Goal: Use online tool/utility: Utilize a website feature to perform a specific function

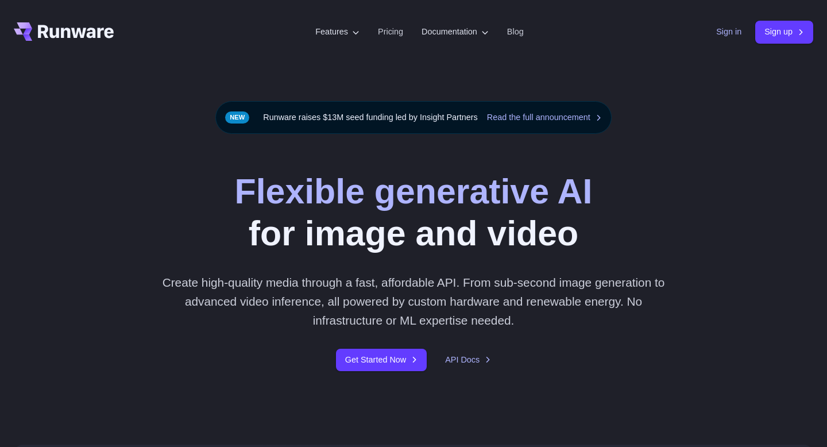
click at [729, 36] on link "Sign in" at bounding box center [729, 31] width 25 height 13
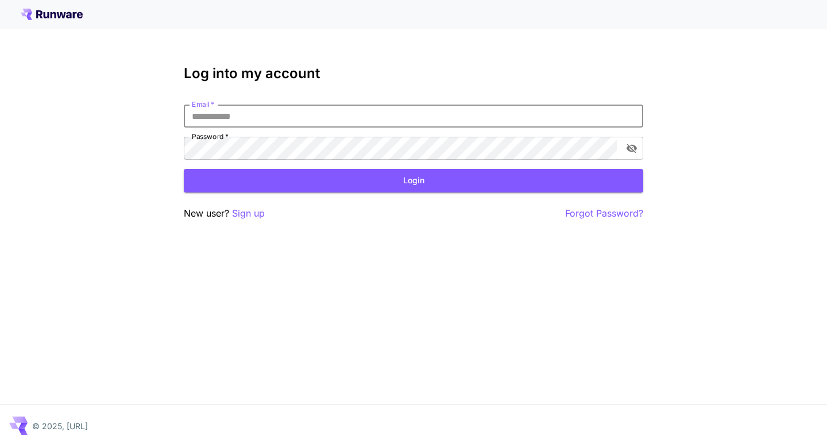
click at [450, 125] on input "Email   *" at bounding box center [414, 116] width 460 height 23
type input "**********"
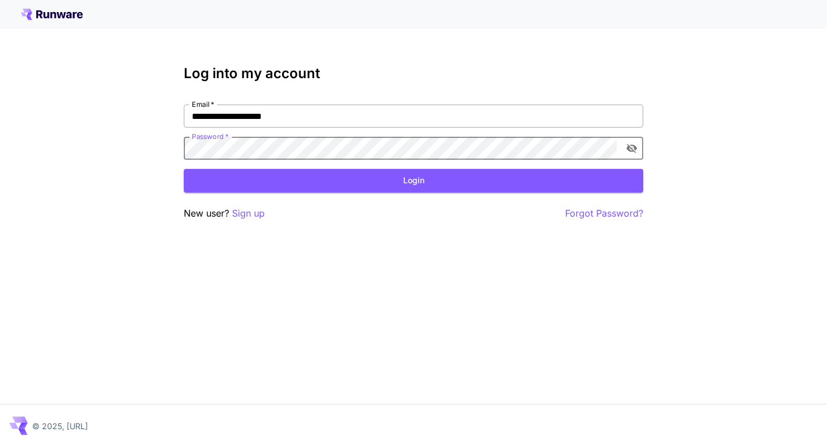
click button "Login" at bounding box center [414, 181] width 460 height 24
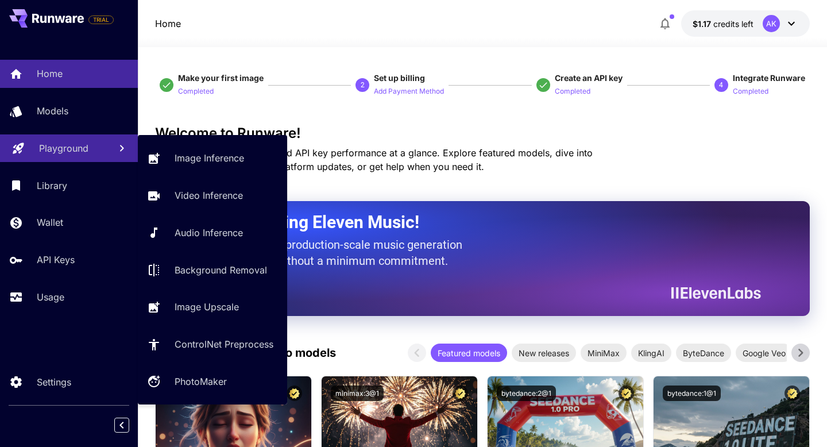
click at [67, 149] on p "Playground" at bounding box center [63, 148] width 49 height 14
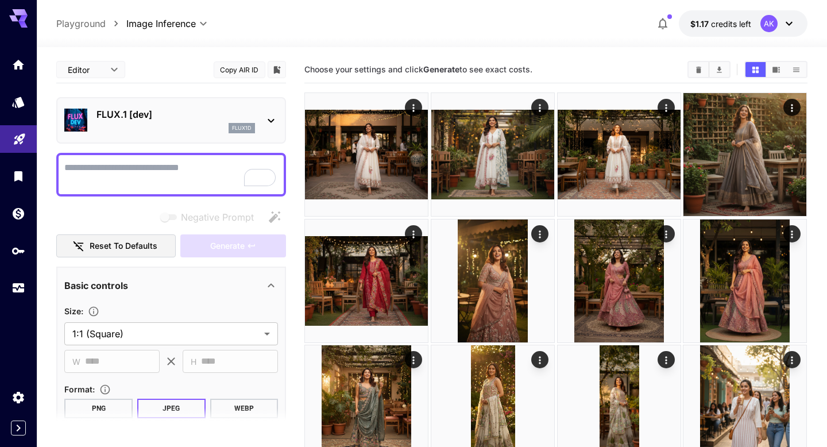
click at [211, 119] on p "FLUX.1 [dev]" at bounding box center [176, 114] width 159 height 14
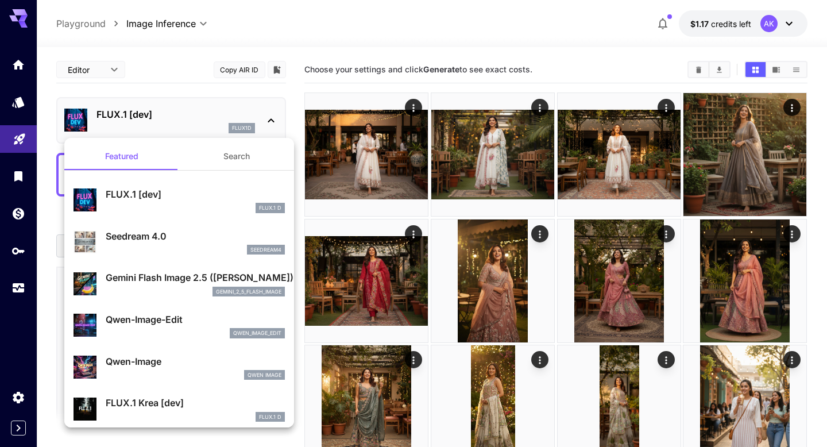
click at [184, 279] on p "Gemini Flash Image 2.5 (Nano Banana)" at bounding box center [195, 278] width 179 height 14
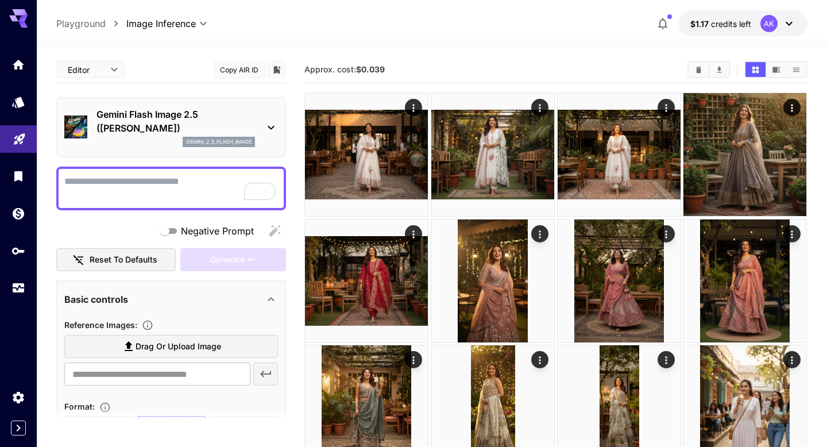
click at [158, 188] on textarea "Negative Prompt" at bounding box center [171, 189] width 214 height 28
paste textarea "**********"
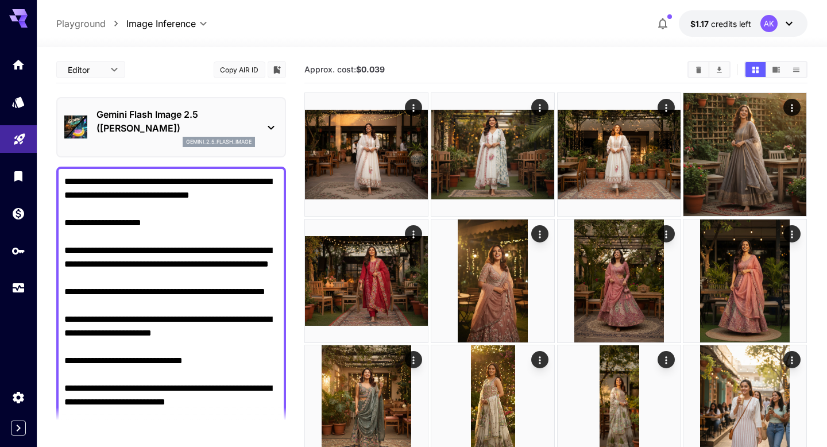
scroll to position [344, 0]
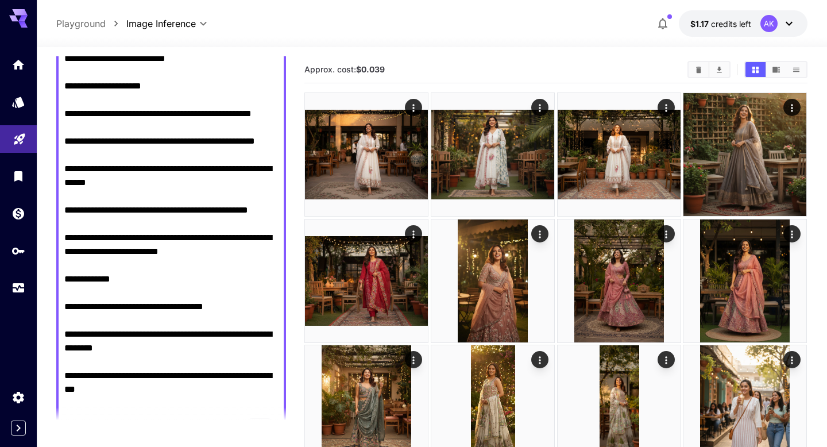
type textarea "**********"
click at [395, 47] on div at bounding box center [432, 40] width 791 height 14
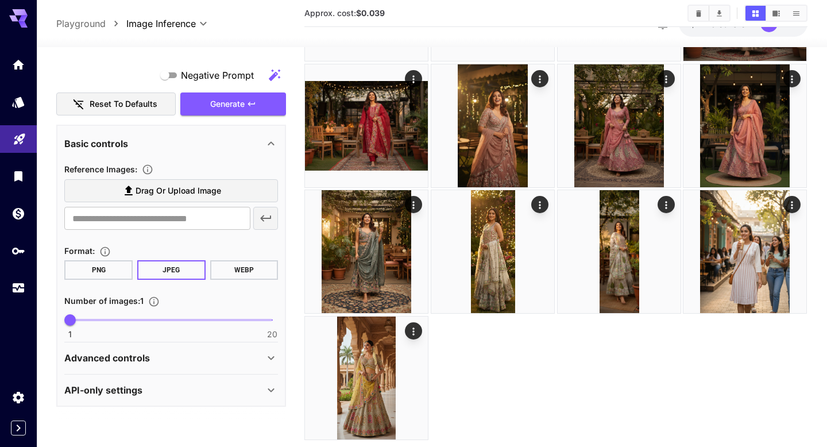
scroll to position [734, 0]
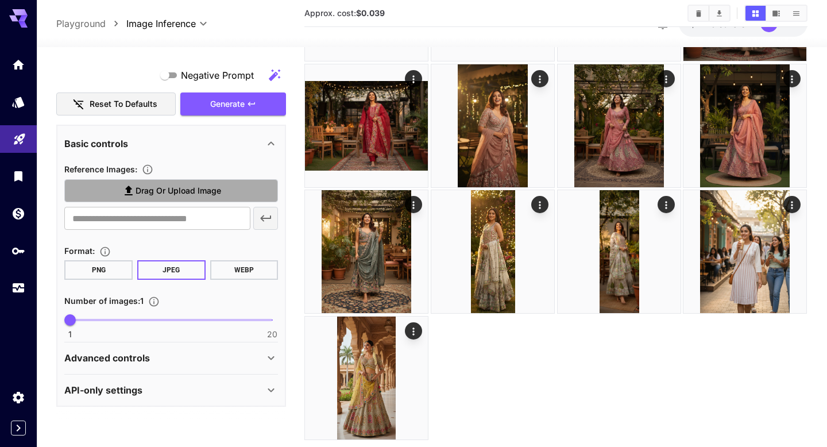
click at [146, 199] on label "Drag or upload image" at bounding box center [171, 191] width 214 height 24
click at [0, 0] on input "Drag or upload image" at bounding box center [0, 0] width 0 height 0
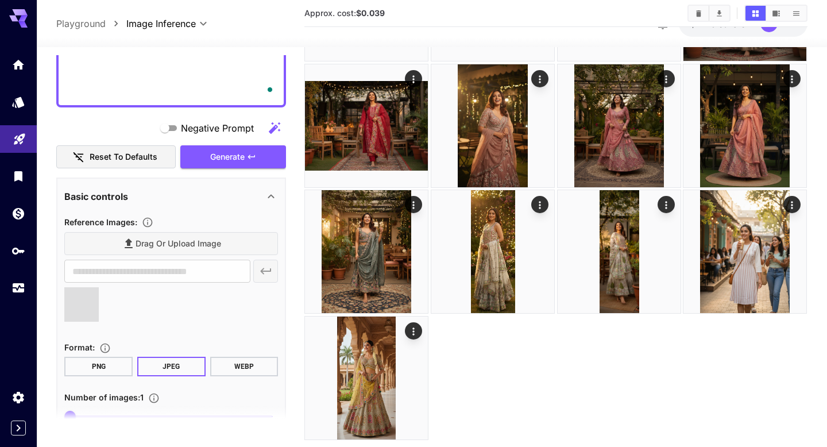
scroll to position [777, 0]
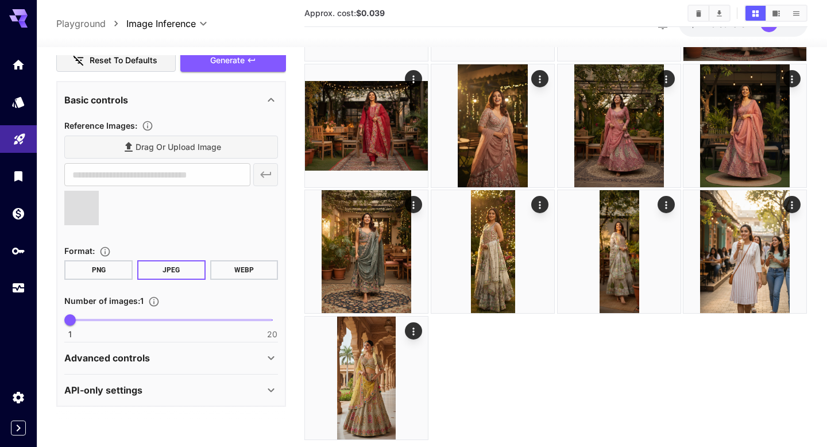
type input "**********"
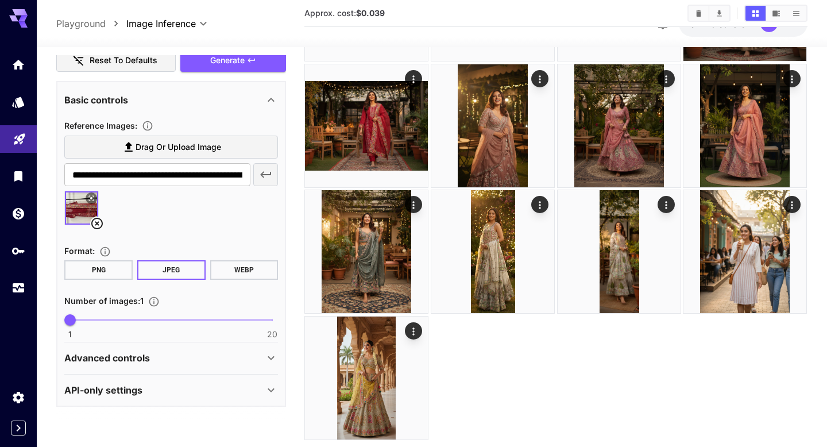
click at [98, 222] on icon at bounding box center [96, 223] width 11 height 11
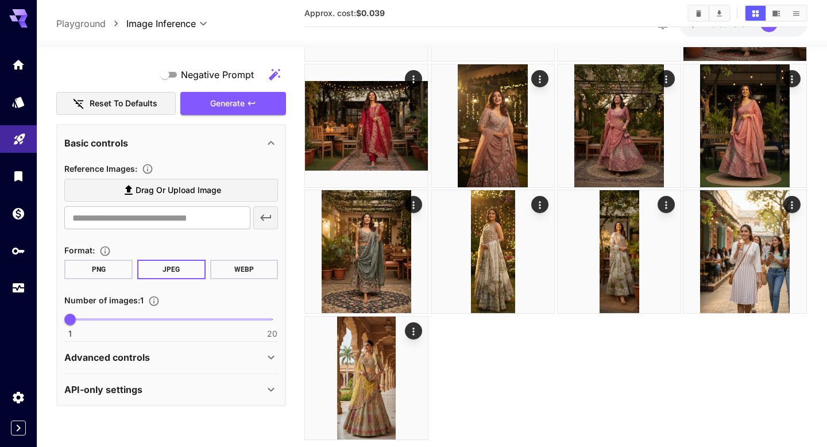
scroll to position [734, 0]
click at [151, 187] on span "Drag or upload image" at bounding box center [179, 191] width 86 height 14
click at [0, 0] on input "Drag or upload image" at bounding box center [0, 0] width 0 height 0
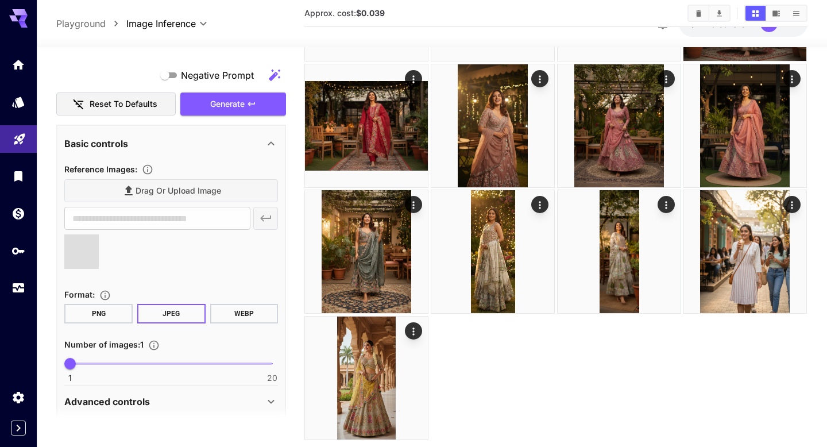
type input "**********"
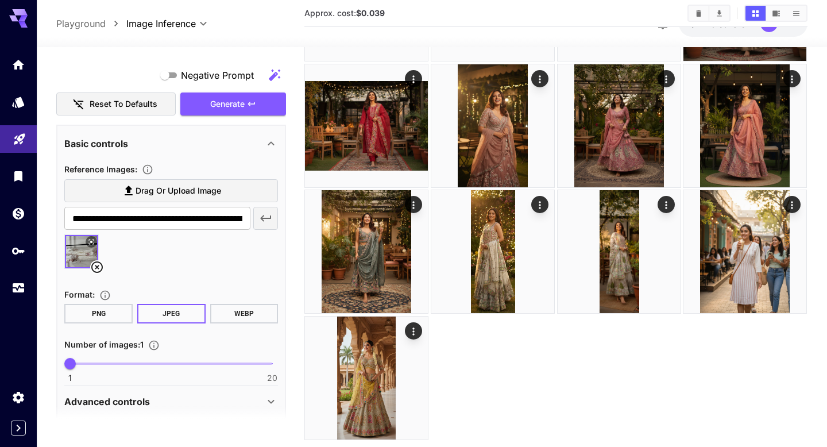
click at [94, 267] on icon at bounding box center [97, 267] width 14 height 14
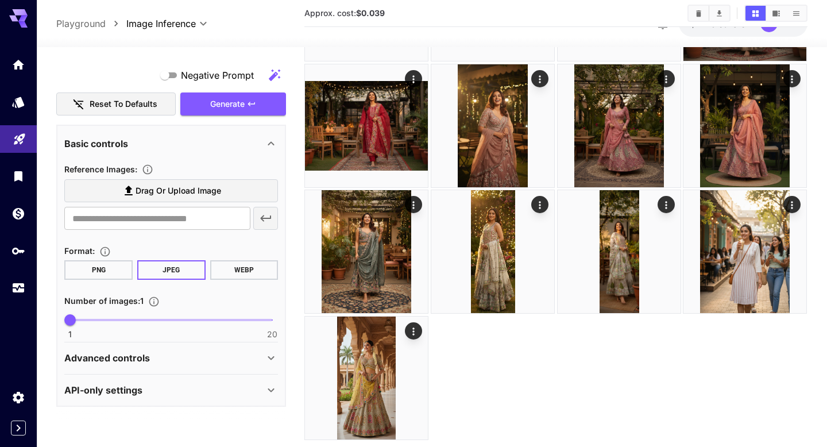
click at [162, 192] on span "Drag or upload image" at bounding box center [179, 191] width 86 height 14
click at [0, 0] on input "Drag or upload image" at bounding box center [0, 0] width 0 height 0
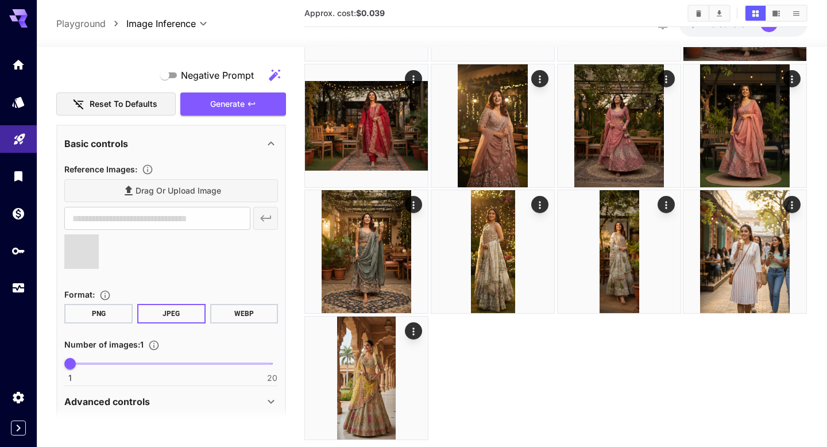
type input "**********"
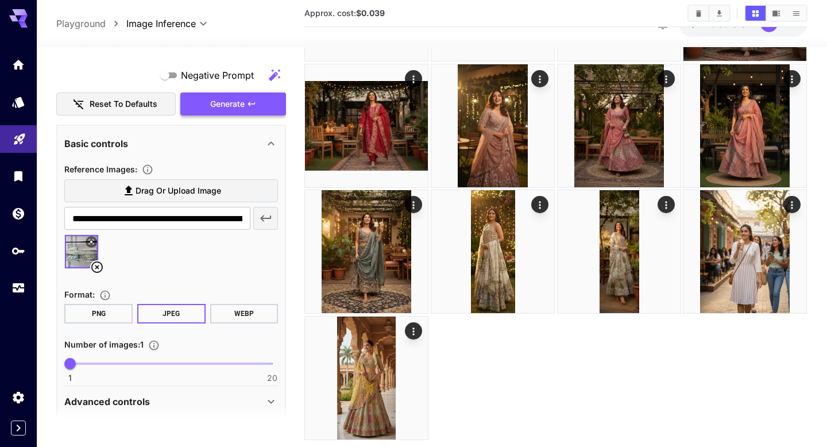
click at [236, 108] on span "Generate" at bounding box center [227, 104] width 34 height 14
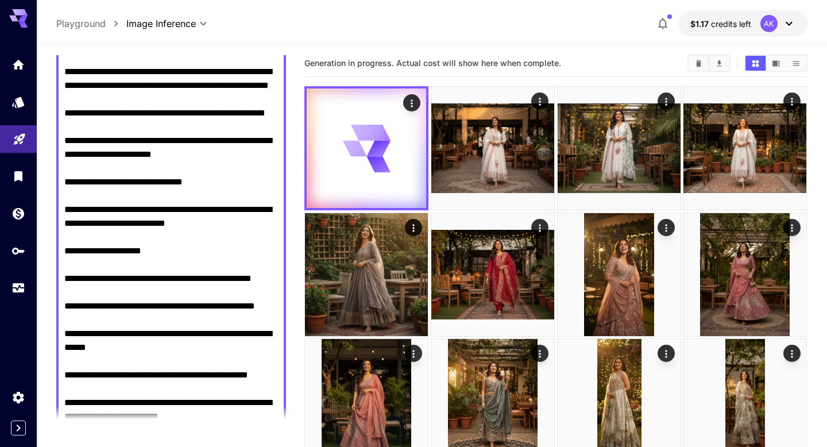
scroll to position [0, 0]
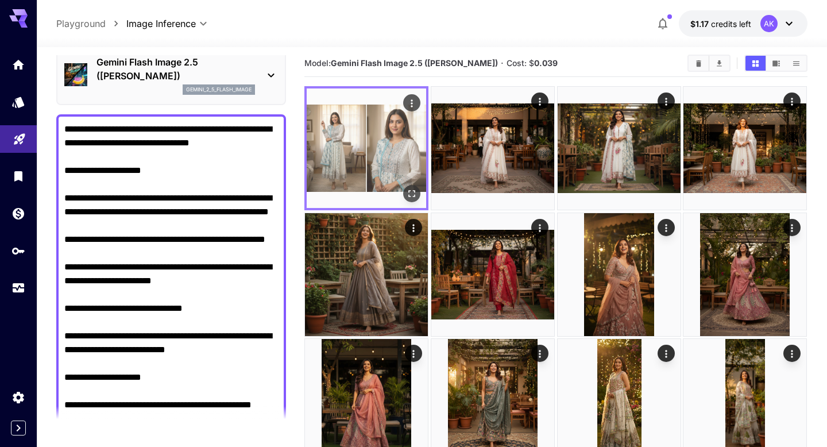
click at [349, 132] on img at bounding box center [367, 148] width 120 height 120
click at [389, 134] on img at bounding box center [367, 148] width 120 height 120
click at [411, 102] on icon "Actions" at bounding box center [412, 103] width 11 height 11
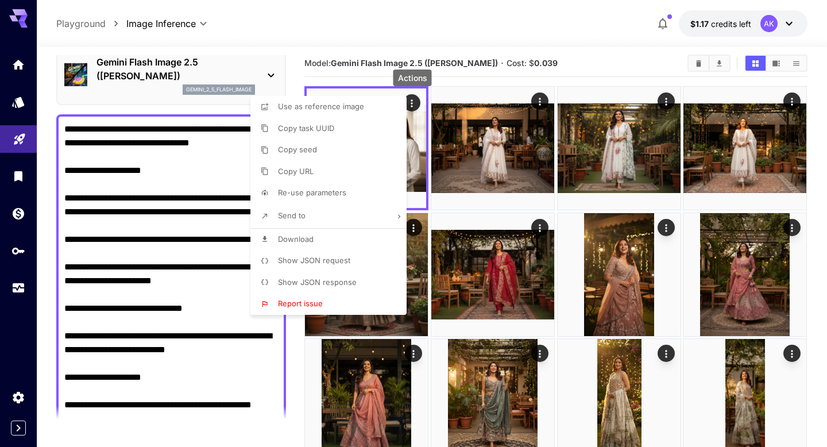
click at [331, 232] on li "Download" at bounding box center [332, 240] width 163 height 22
click at [606, 294] on div at bounding box center [413, 223] width 827 height 447
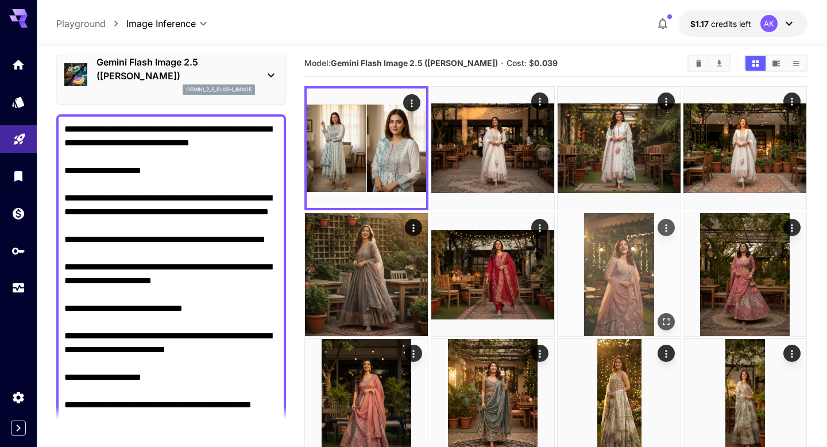
click at [606, 294] on img at bounding box center [619, 274] width 123 height 123
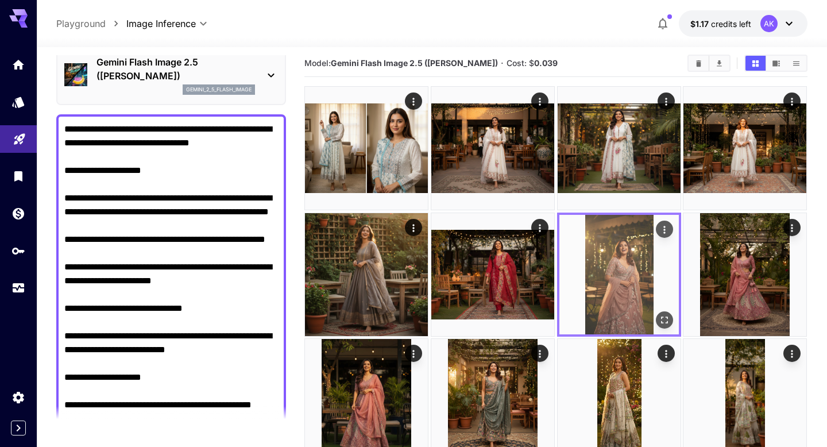
click at [664, 230] on icon "Actions" at bounding box center [664, 229] width 11 height 11
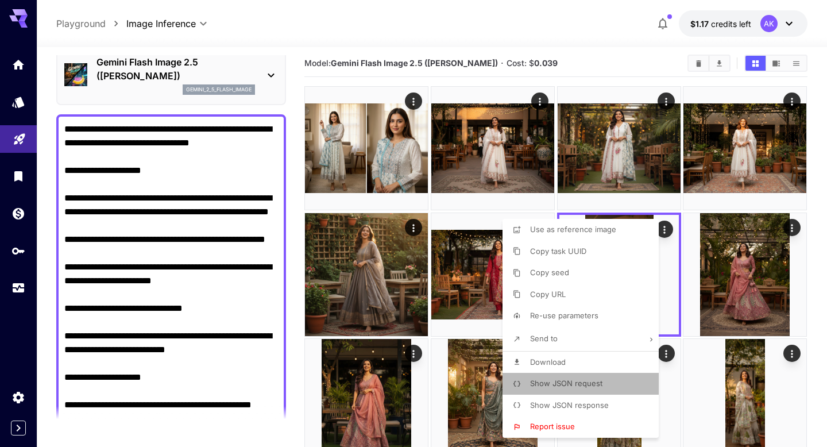
click at [565, 384] on span "Show JSON request" at bounding box center [566, 383] width 72 height 9
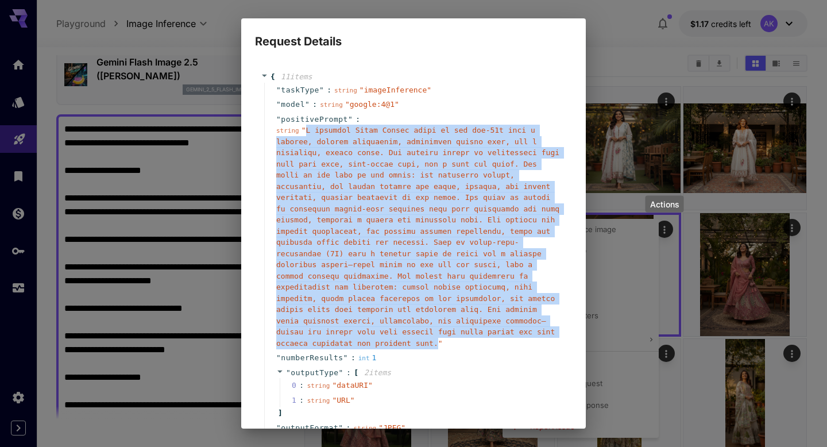
drag, startPoint x: 306, startPoint y: 129, endPoint x: 438, endPoint y: 345, distance: 252.5
click at [438, 345] on span "" "" at bounding box center [417, 237] width 283 height 222
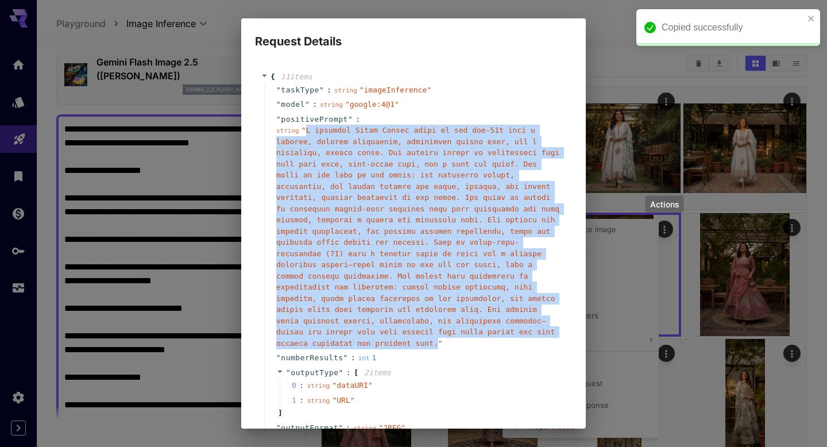
copy span "A stunning South Indian woman in her mid-20s with a radiant, glowing complexion…"
click at [617, 45] on div "Request Details { 11 item s " taskType " : string " imageInference " " model " …" at bounding box center [413, 223] width 827 height 447
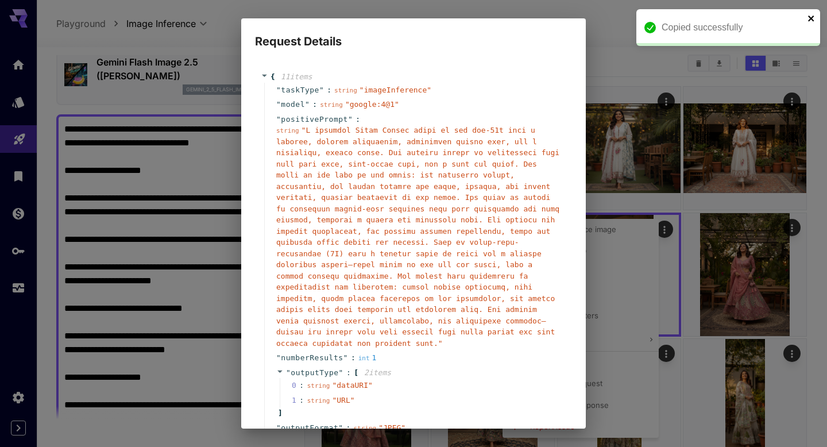
click at [814, 16] on icon "close" at bounding box center [811, 19] width 6 height 6
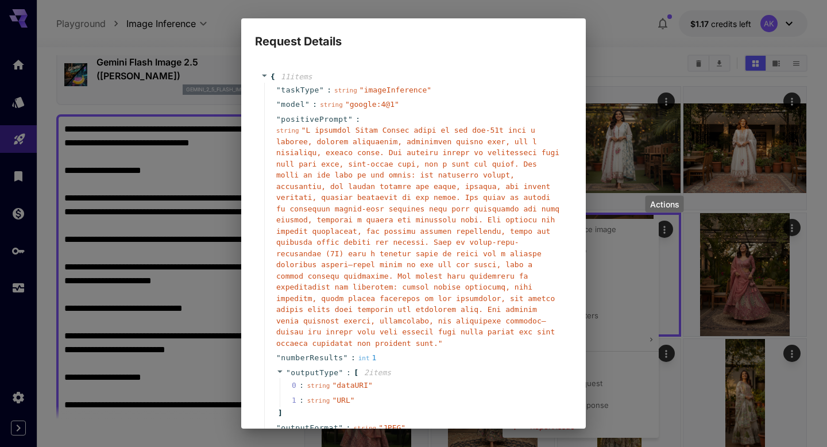
scroll to position [208, 0]
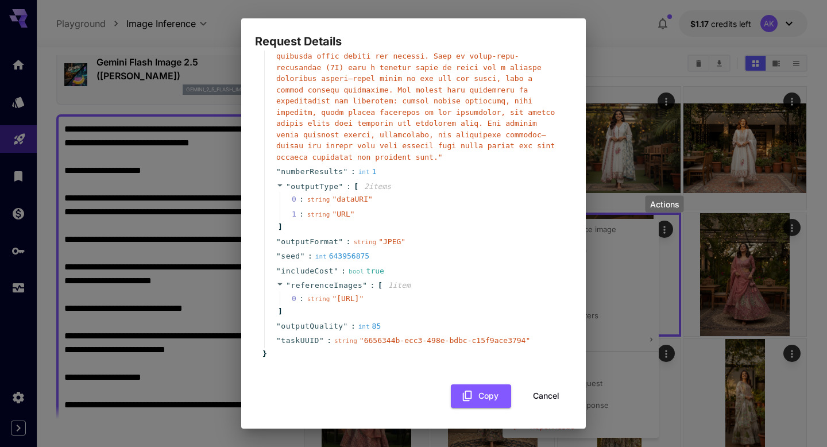
click at [542, 398] on button "Cancel" at bounding box center [547, 396] width 52 height 24
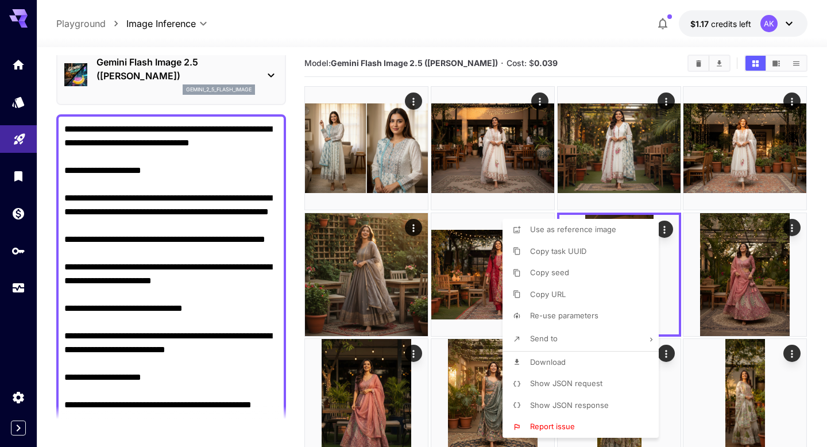
click at [14, 68] on div at bounding box center [413, 223] width 827 height 447
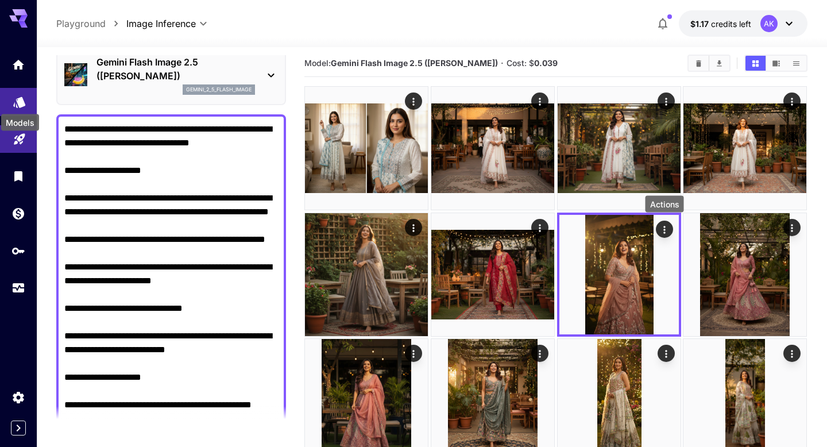
click at [14, 97] on icon "Models" at bounding box center [20, 98] width 14 height 14
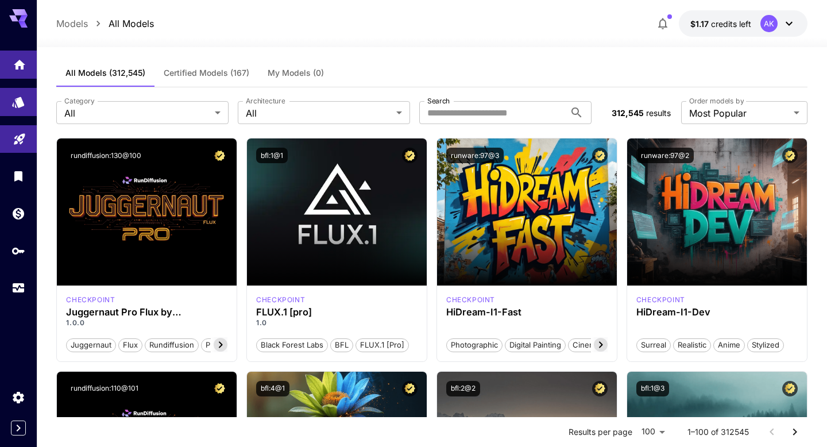
click at [15, 71] on link at bounding box center [18, 65] width 37 height 28
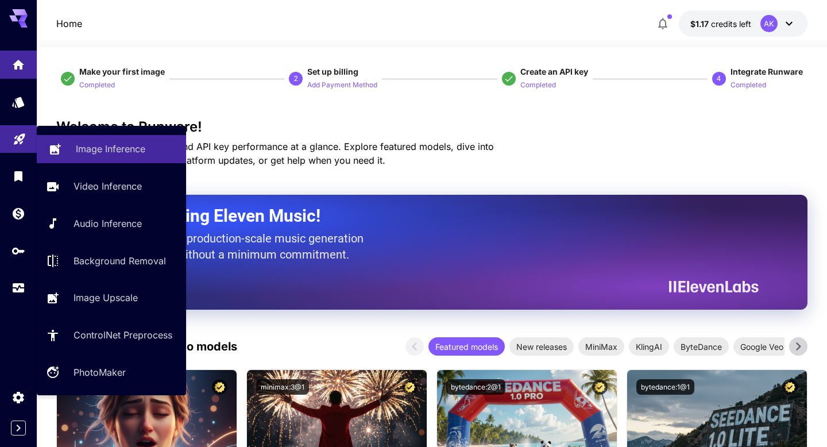
drag, startPoint x: 117, startPoint y: 145, endPoint x: 155, endPoint y: 148, distance: 37.5
click at [117, 145] on p "Image Inference" at bounding box center [111, 149] width 70 height 14
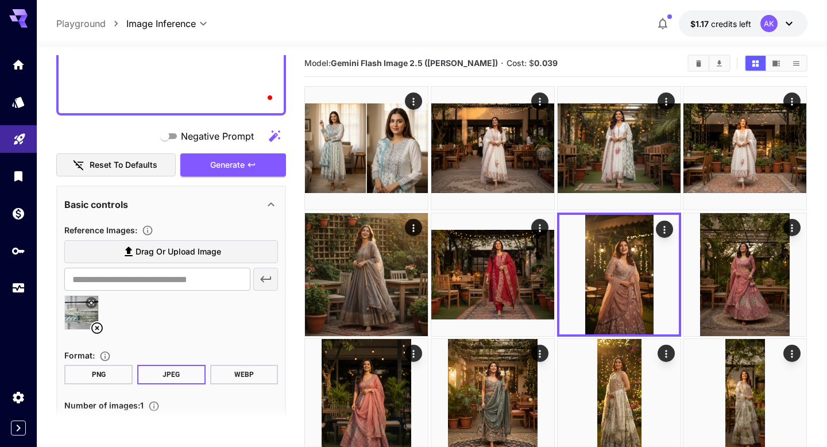
scroll to position [708, 0]
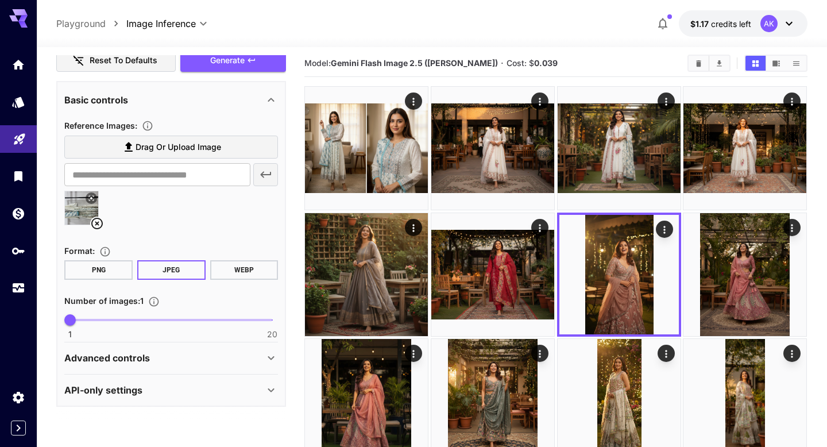
type textarea "**********"
click at [97, 223] on icon at bounding box center [96, 223] width 11 height 11
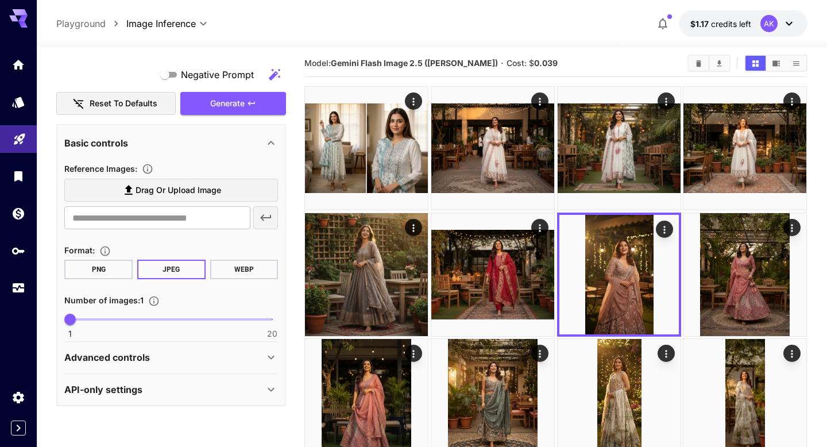
scroll to position [665, 0]
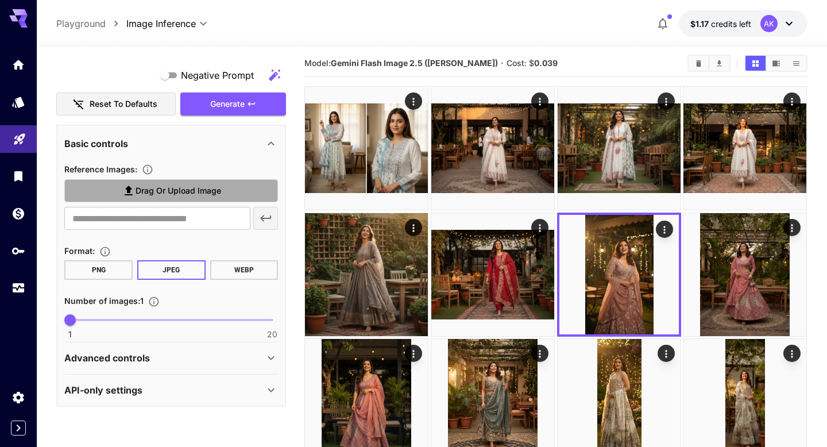
click at [141, 191] on span "Drag or upload image" at bounding box center [179, 191] width 86 height 14
click at [0, 0] on input "Drag or upload image" at bounding box center [0, 0] width 0 height 0
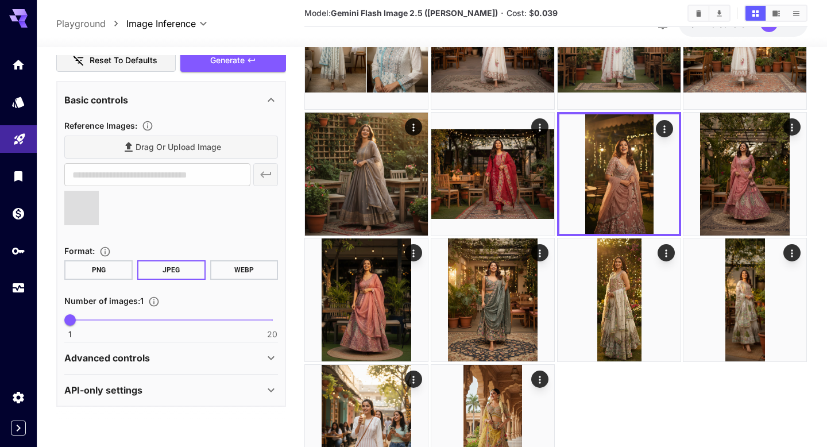
scroll to position [183, 0]
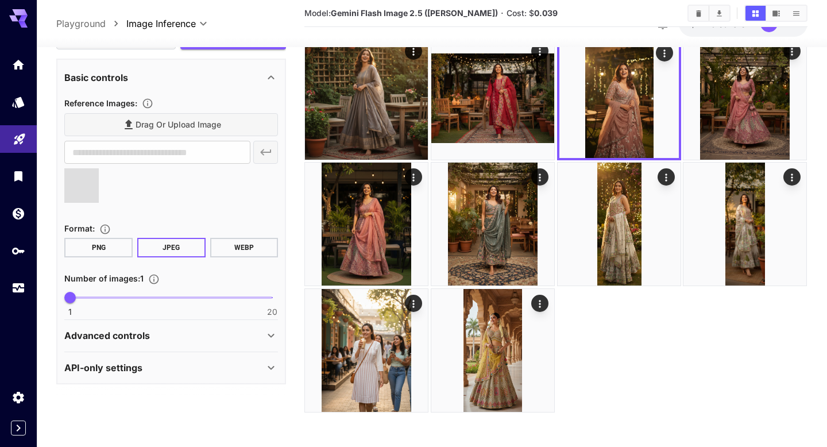
type input "**********"
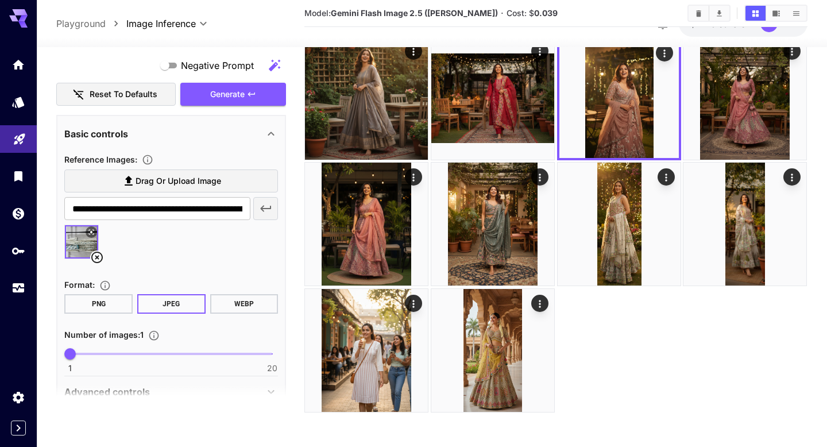
scroll to position [614, 0]
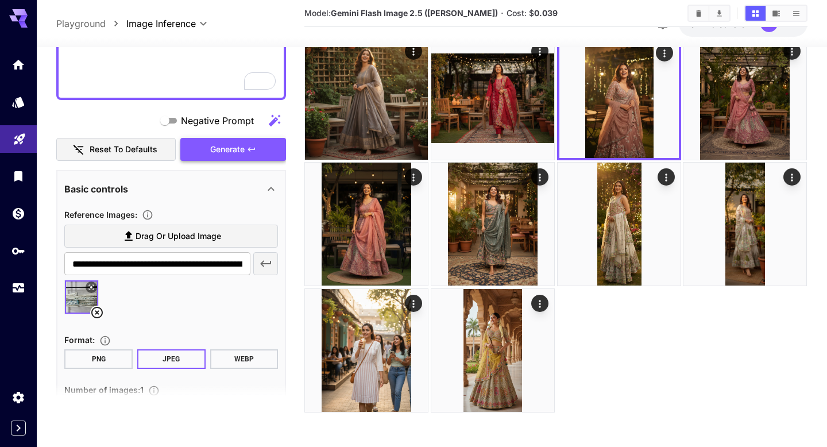
click at [251, 143] on button "Generate" at bounding box center [233, 150] width 106 height 24
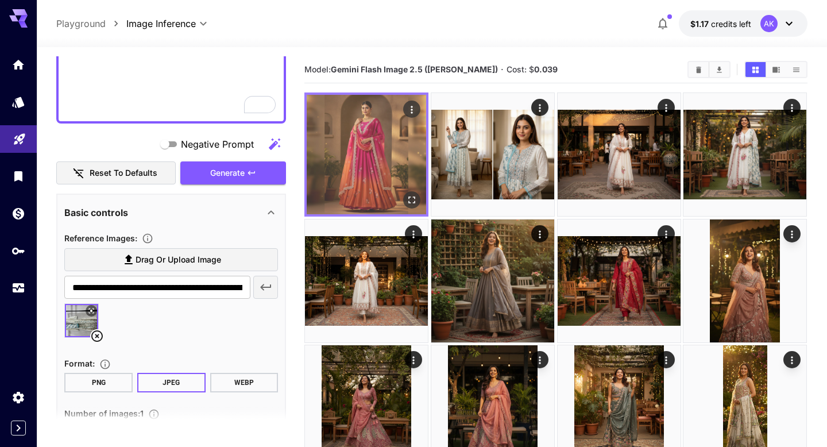
click at [364, 143] on img at bounding box center [367, 155] width 120 height 120
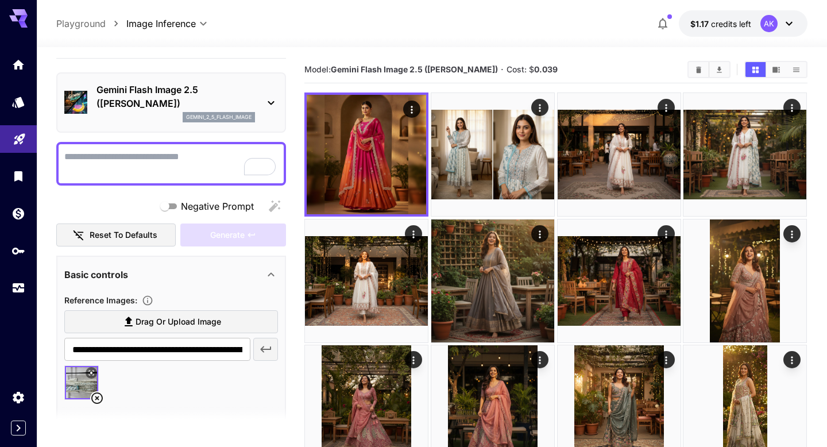
scroll to position [0, 0]
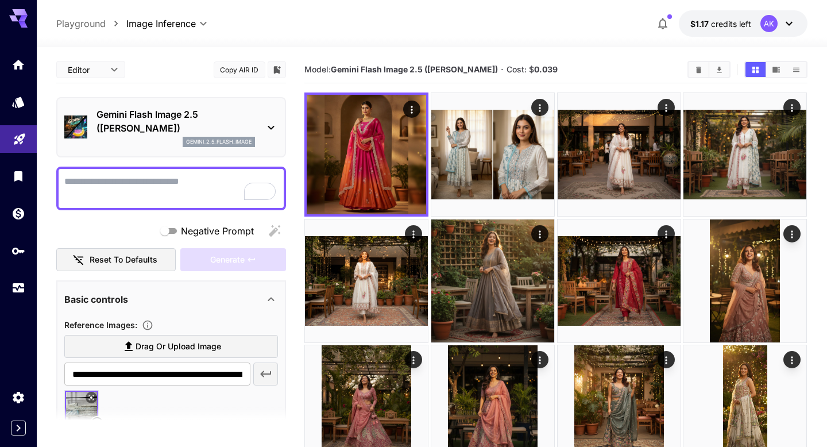
paste textarea "**********"
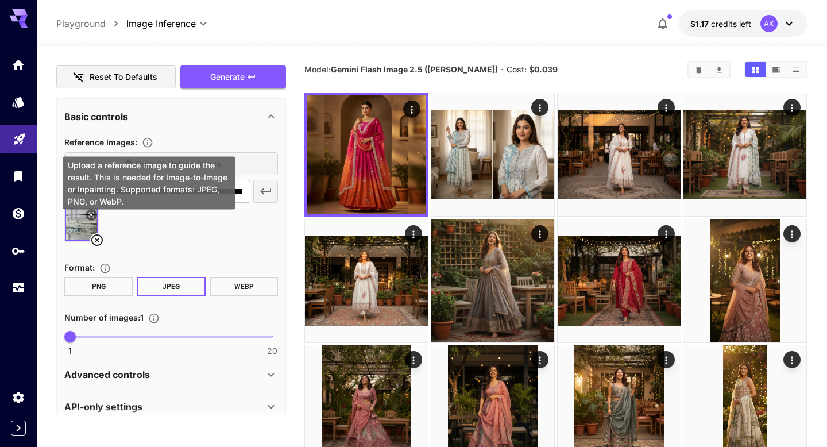
scroll to position [541, 0]
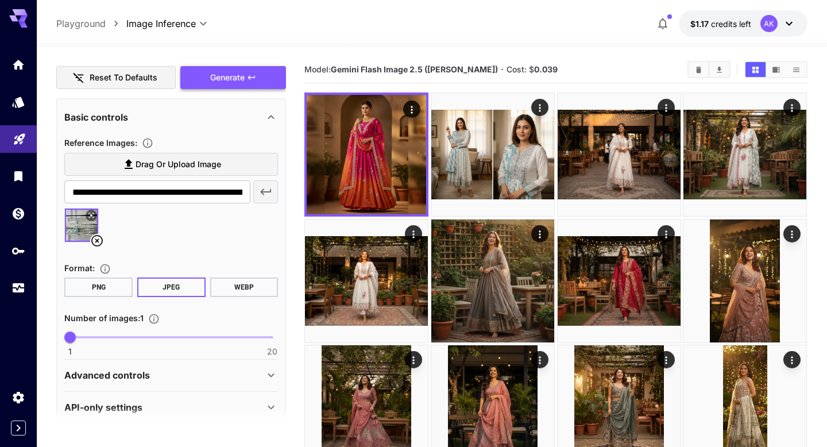
click at [222, 81] on span "Generate" at bounding box center [227, 78] width 34 height 14
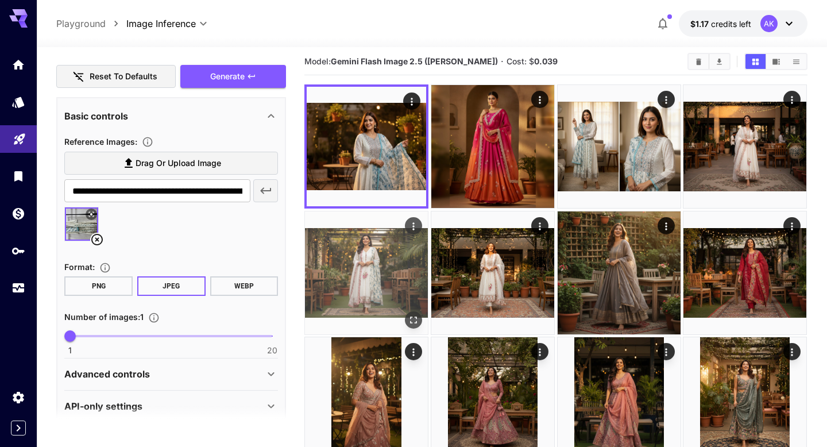
scroll to position [4, 0]
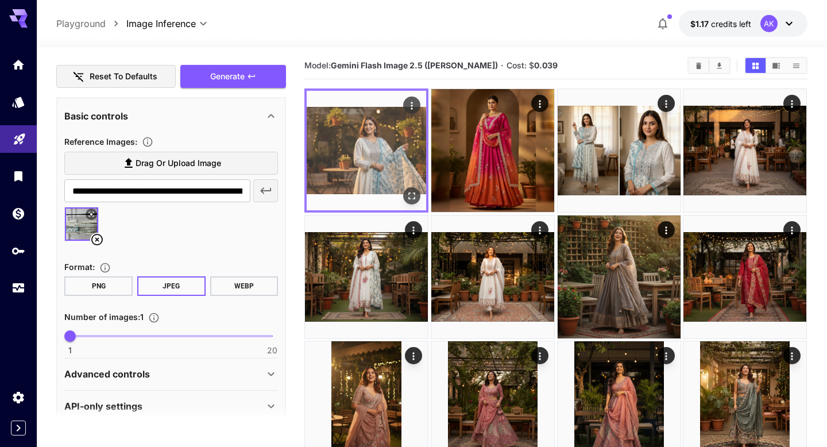
click at [358, 142] on img at bounding box center [367, 151] width 120 height 120
click at [403, 140] on img at bounding box center [367, 151] width 120 height 120
click at [410, 107] on icon "Actions" at bounding box center [412, 105] width 11 height 11
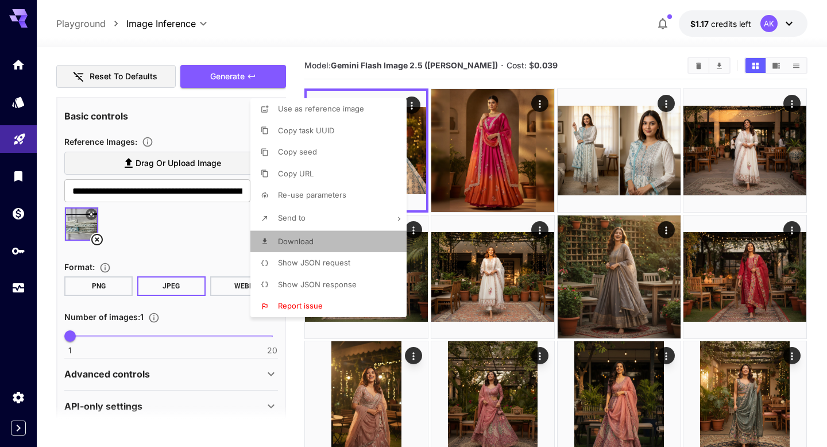
click at [299, 243] on span "Download" at bounding box center [296, 241] width 36 height 9
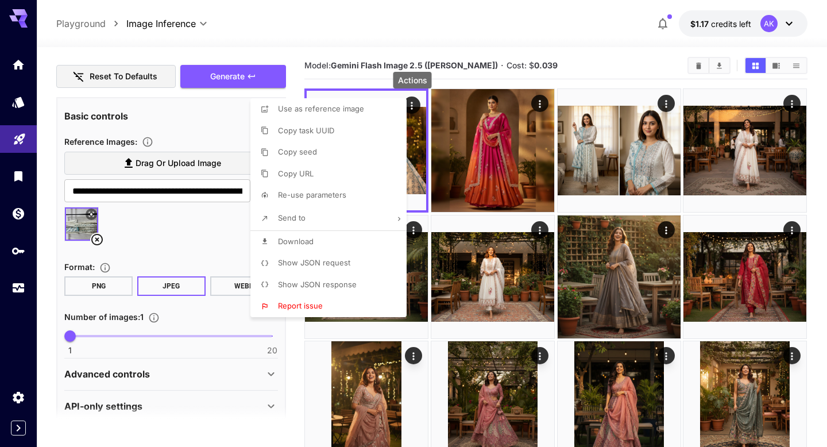
click at [543, 104] on div at bounding box center [413, 223] width 827 height 447
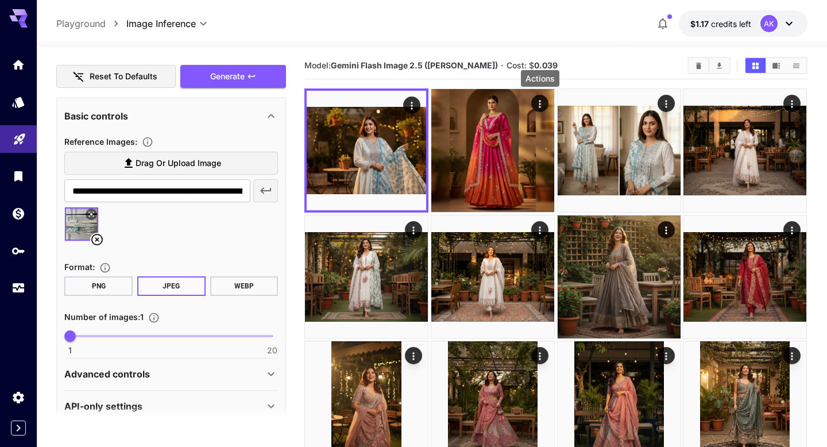
click at [543, 104] on icon "Actions" at bounding box center [539, 103] width 11 height 11
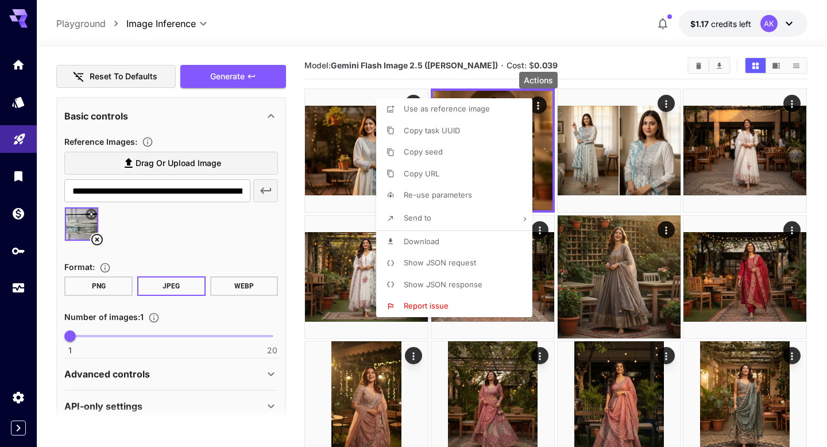
click at [443, 247] on li "Download" at bounding box center [457, 242] width 163 height 22
click at [584, 66] on div at bounding box center [413, 223] width 827 height 447
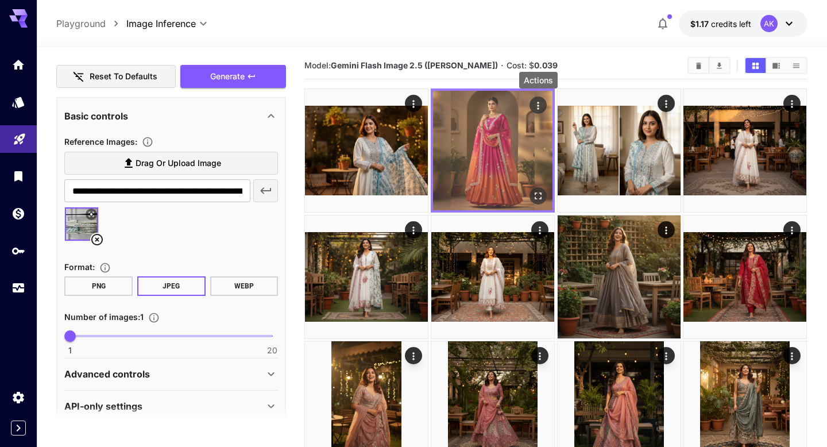
click at [536, 110] on icon "Actions" at bounding box center [538, 105] width 11 height 11
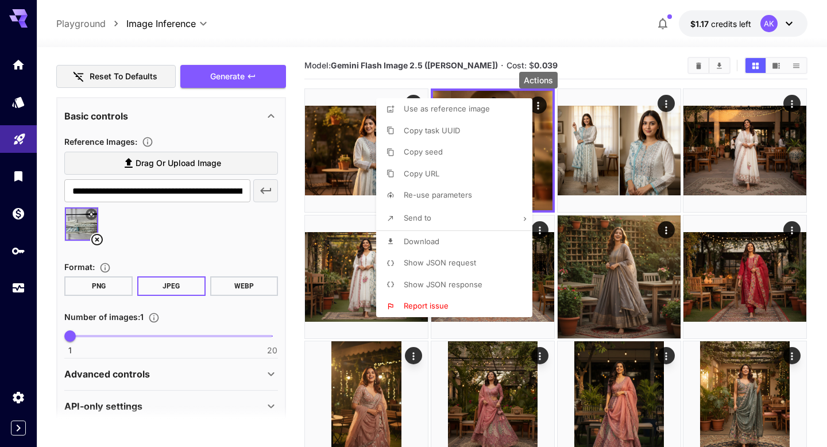
click at [436, 264] on span "Show JSON request" at bounding box center [440, 262] width 72 height 9
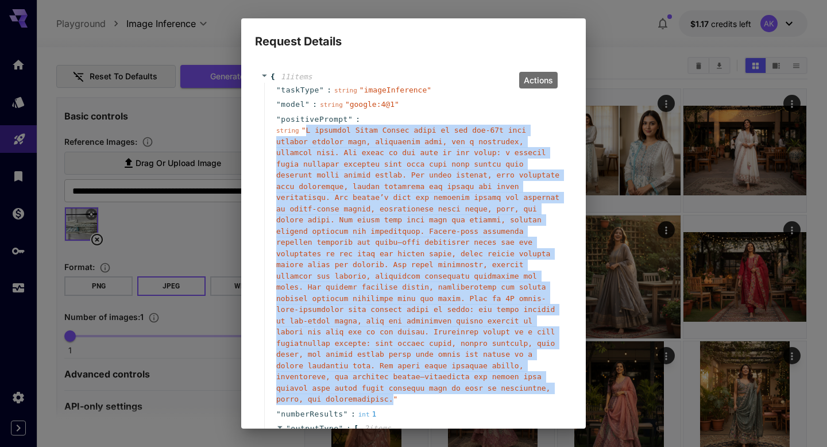
drag, startPoint x: 307, startPoint y: 130, endPoint x: 392, endPoint y: 403, distance: 285.7
click at [392, 403] on span "" "" at bounding box center [417, 265] width 283 height 278
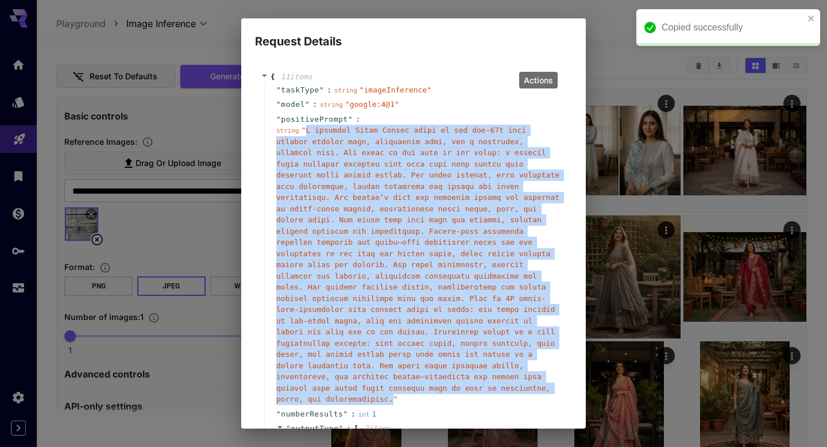
copy span "A stunning South Indian woman in her mid-20s with radiant glowing skin, express…"
click at [808, 21] on icon "close" at bounding box center [812, 18] width 8 height 9
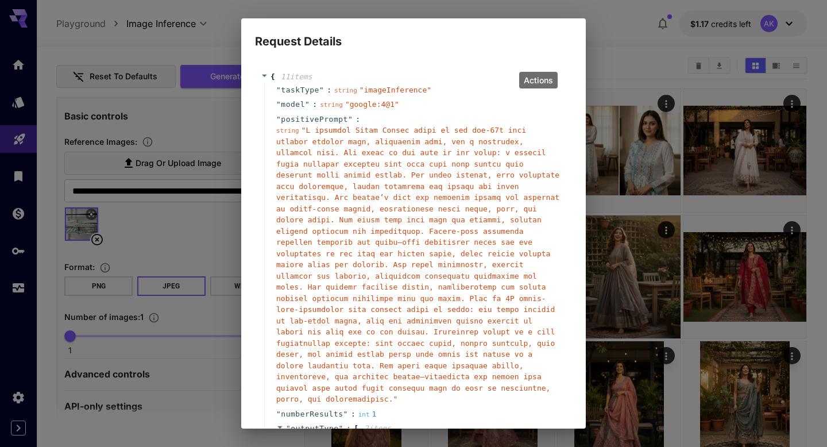
click at [580, 38] on h2 "Request Details" at bounding box center [413, 34] width 345 height 32
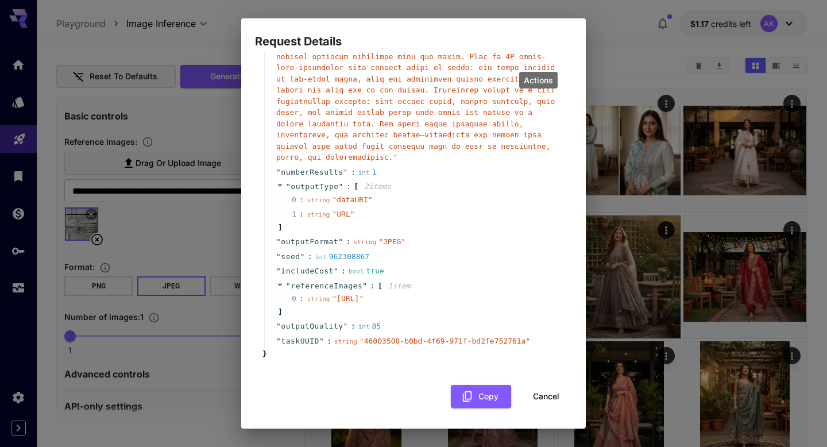
click at [537, 398] on button "Cancel" at bounding box center [547, 397] width 52 height 24
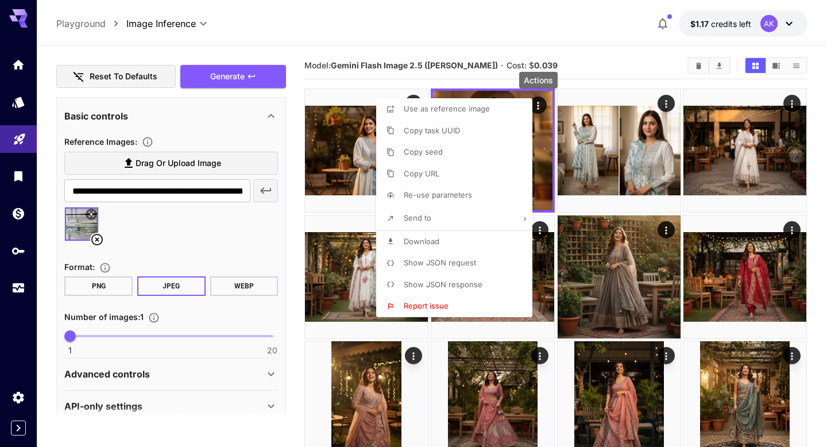
click at [198, 124] on div at bounding box center [413, 223] width 827 height 447
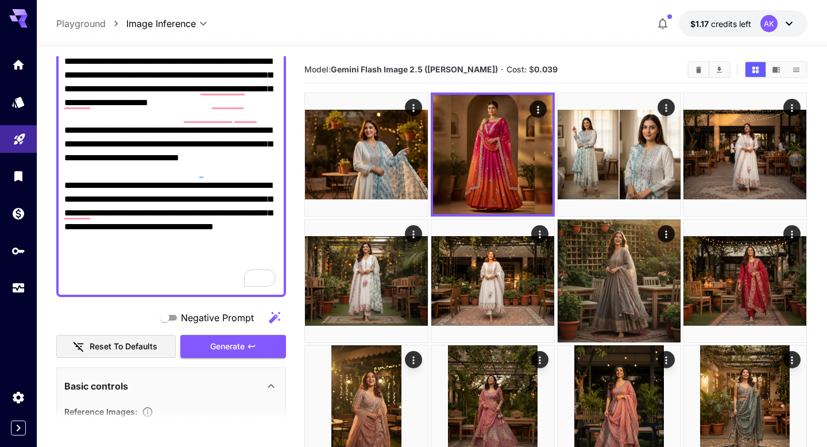
scroll to position [0, 0]
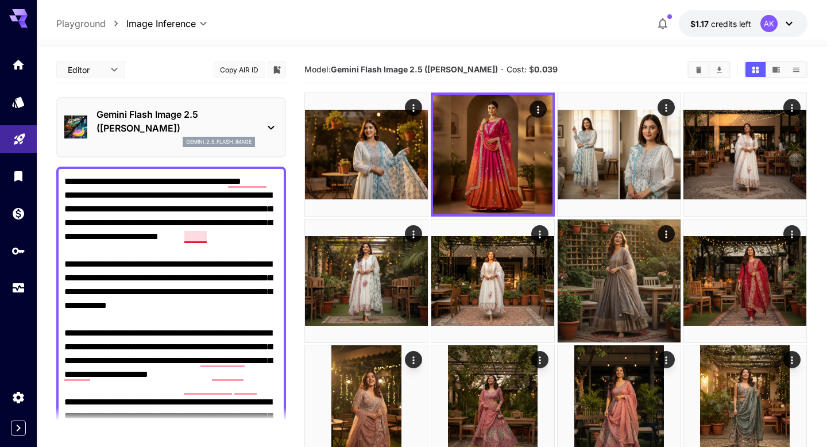
click at [188, 236] on textarea "Negative Prompt" at bounding box center [171, 368] width 214 height 386
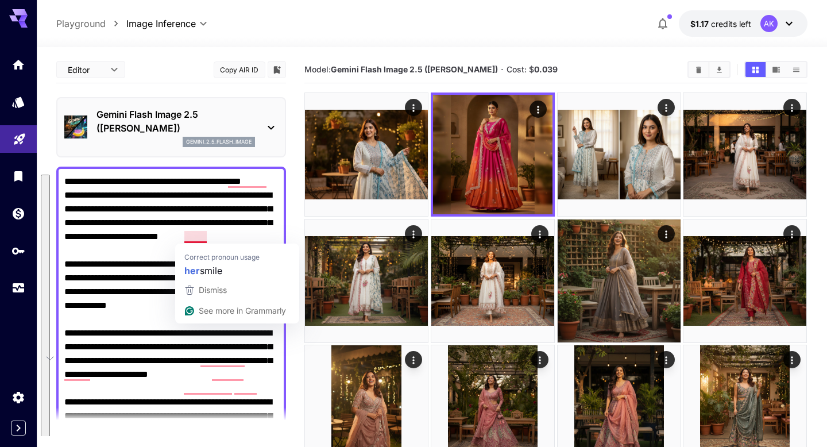
paste textarea "**********"
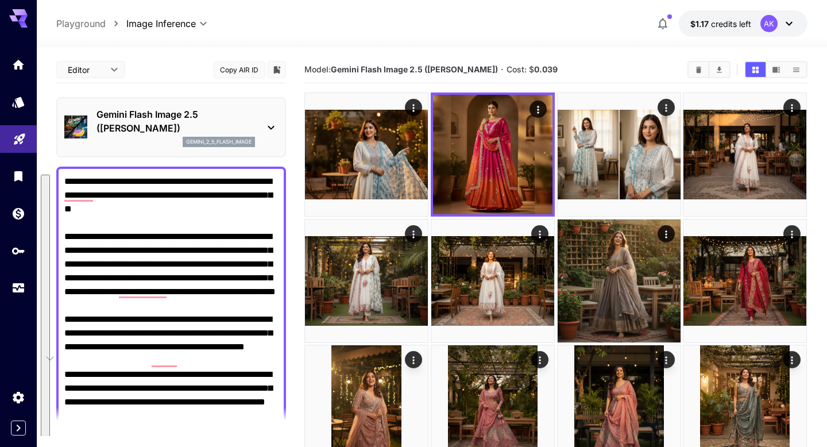
type textarea "**********"
click at [335, 38] on div at bounding box center [432, 40] width 791 height 14
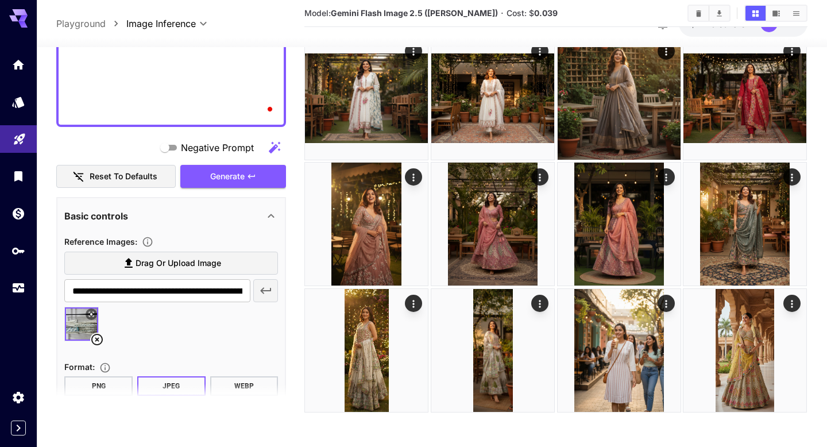
scroll to position [515, 0]
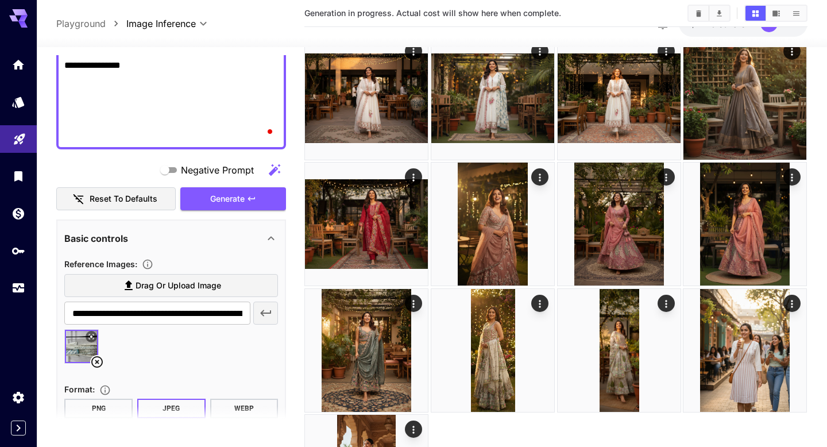
click at [238, 170] on div "Negative Prompt Reset to defaults Generate" at bounding box center [171, 185] width 230 height 52
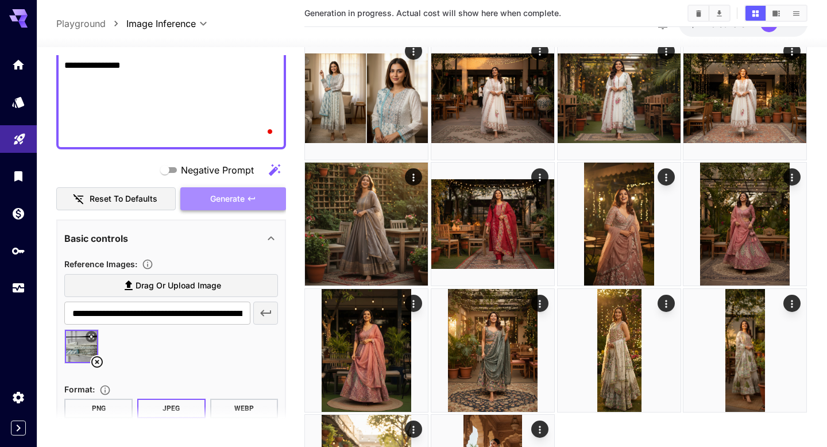
click at [256, 203] on icon "button" at bounding box center [251, 198] width 9 height 9
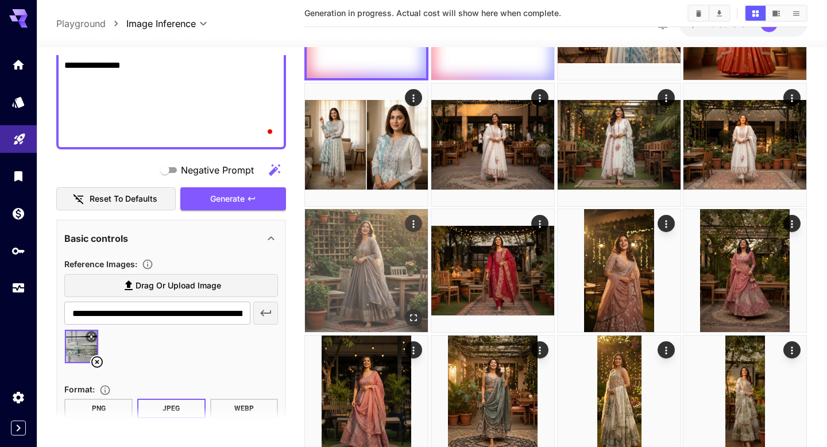
scroll to position [0, 0]
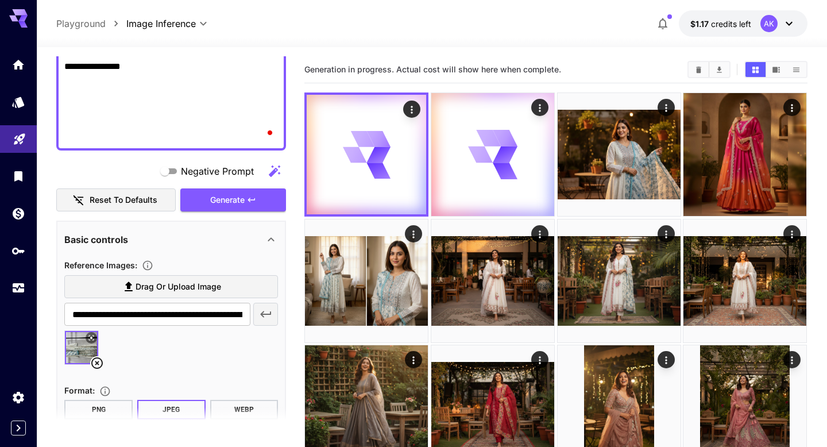
click at [424, 63] on div "Generation in progress. Actual cost will show here when complete." at bounding box center [556, 69] width 503 height 17
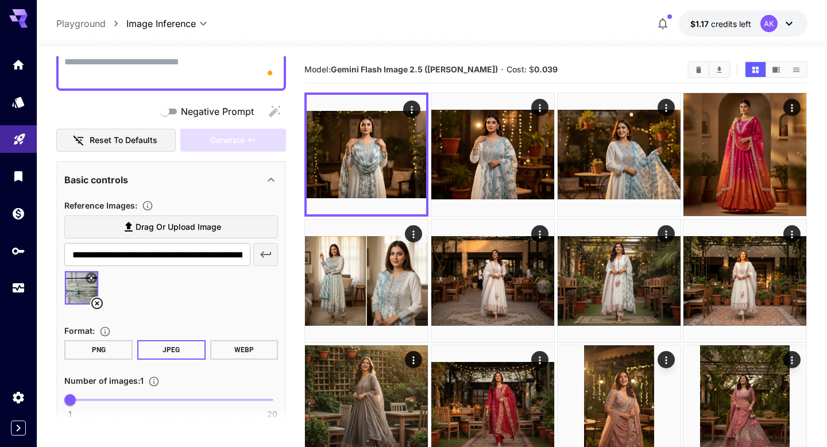
paste textarea "**********"
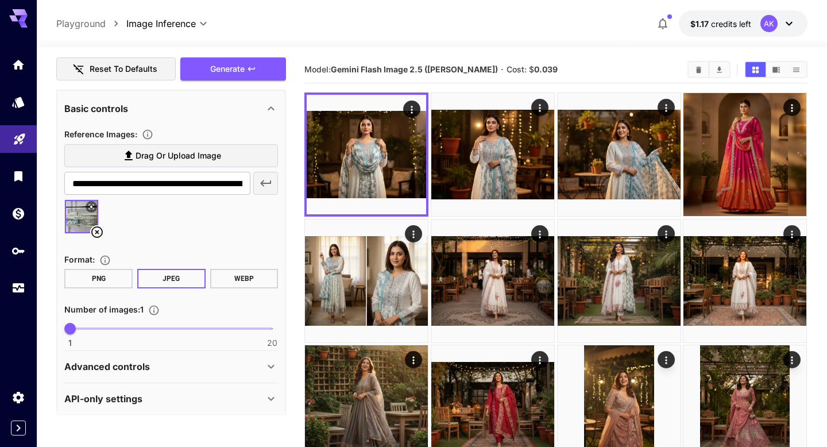
scroll to position [695, 0]
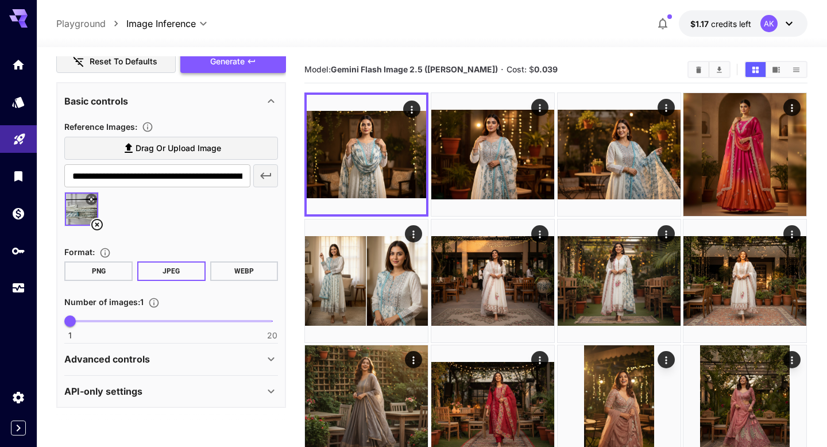
type textarea "**********"
click at [229, 64] on span "Generate" at bounding box center [227, 62] width 34 height 14
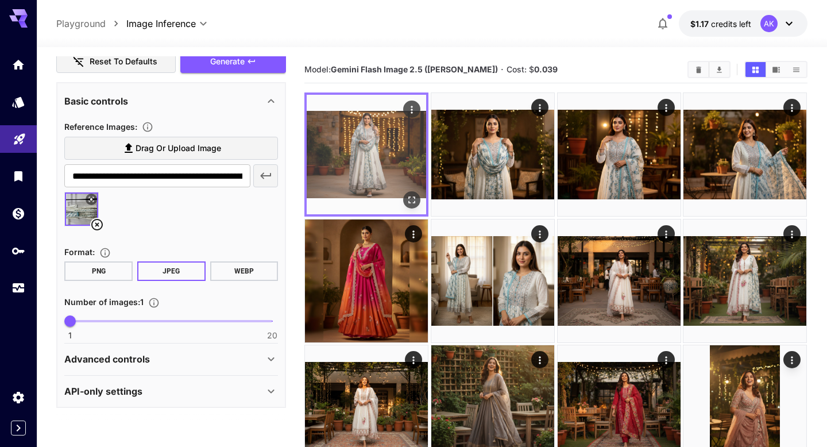
click at [373, 132] on img at bounding box center [367, 155] width 120 height 120
click at [413, 108] on icon "Actions" at bounding box center [412, 109] width 11 height 11
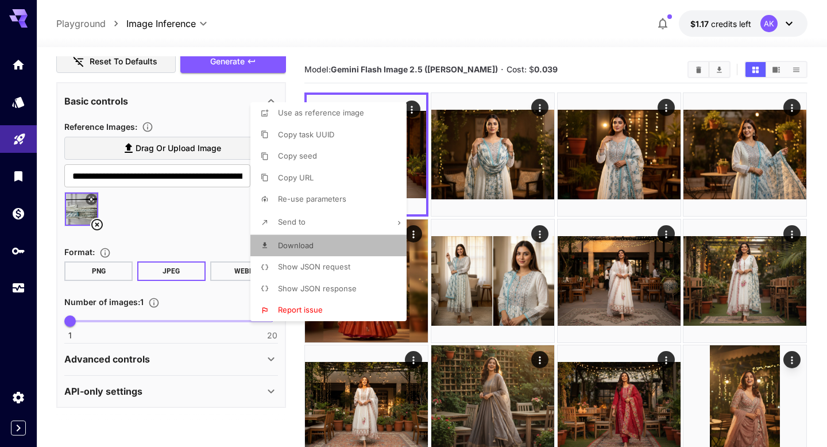
click at [325, 250] on li "Download" at bounding box center [332, 246] width 163 height 22
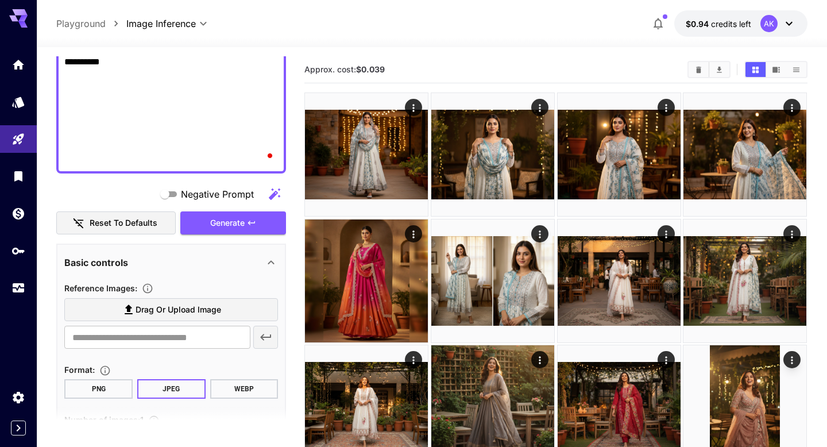
scroll to position [1374, 0]
type textarea "**********"
click at [126, 315] on icon at bounding box center [129, 310] width 14 height 14
click at [0, 0] on input "Drag or upload image" at bounding box center [0, 0] width 0 height 0
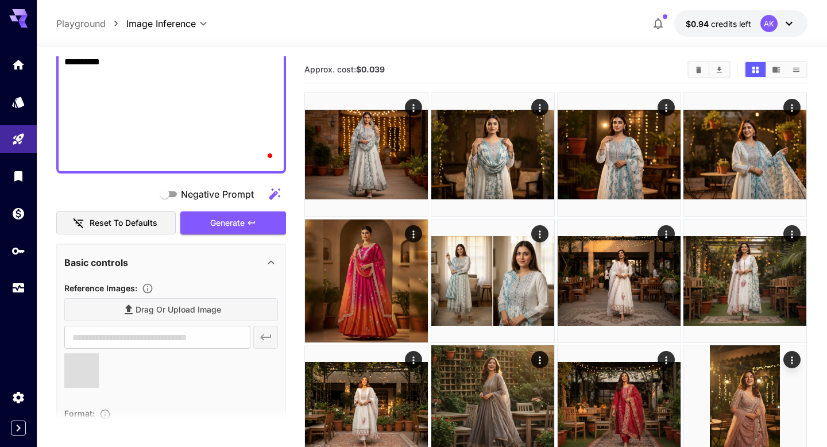
type input "**********"
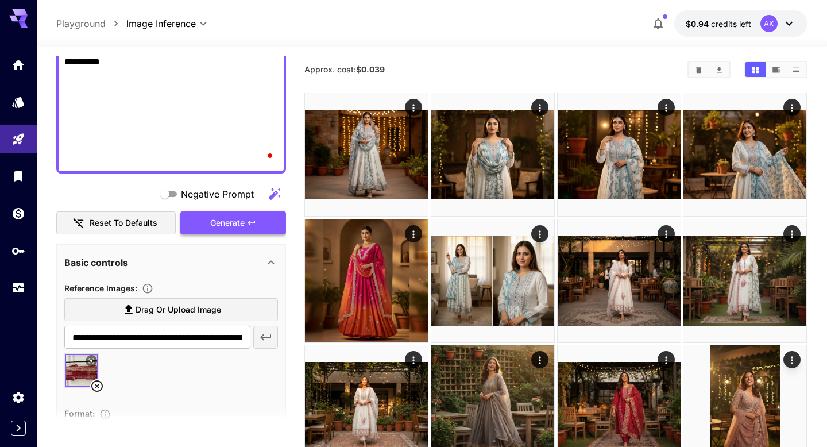
click at [234, 222] on span "Generate" at bounding box center [227, 223] width 34 height 14
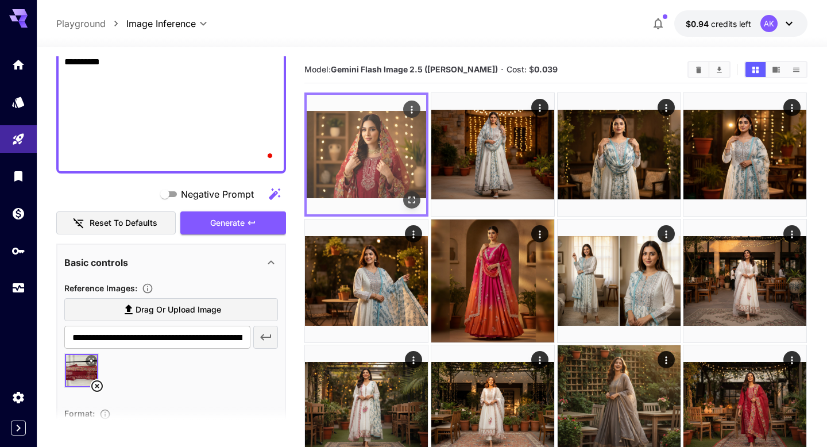
click at [331, 157] on img at bounding box center [367, 155] width 120 height 120
click at [356, 158] on img at bounding box center [367, 155] width 120 height 120
click at [412, 108] on icon "Actions" at bounding box center [412, 109] width 11 height 11
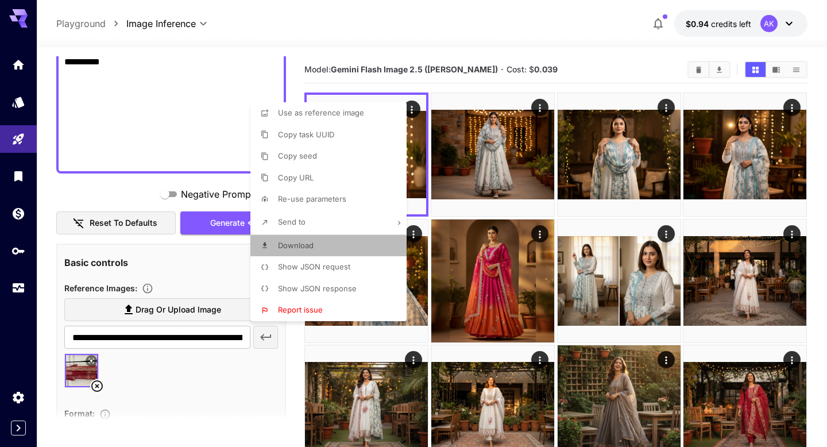
click at [309, 251] on li "Download" at bounding box center [332, 246] width 163 height 22
click at [221, 124] on div at bounding box center [413, 223] width 827 height 447
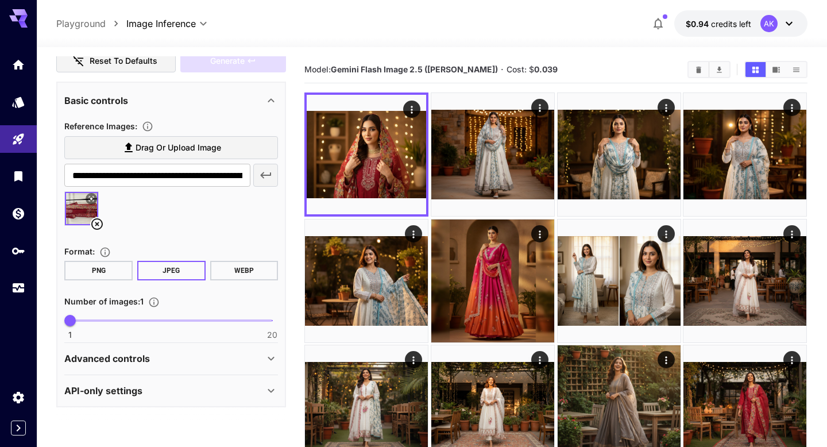
scroll to position [51, 0]
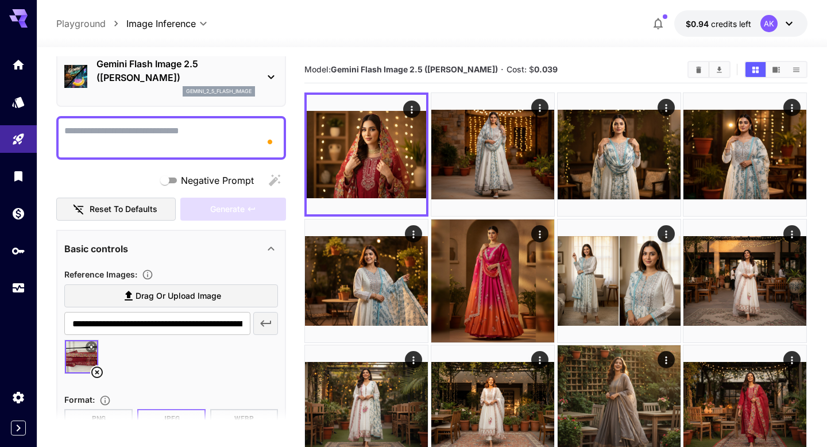
paste textarea "**********"
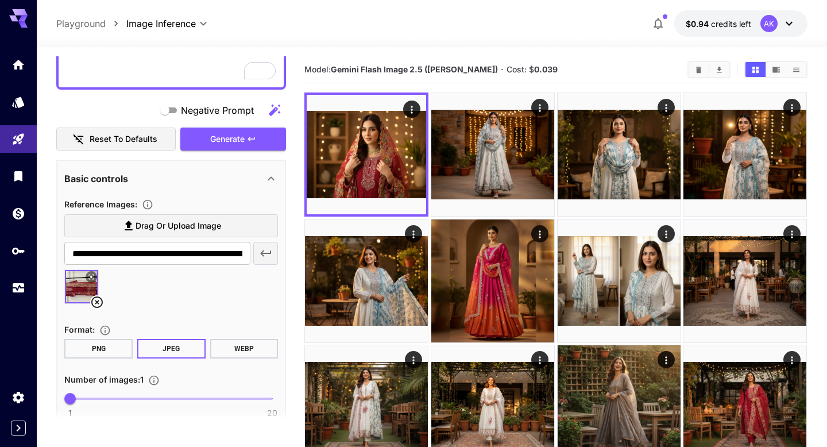
scroll to position [0, 0]
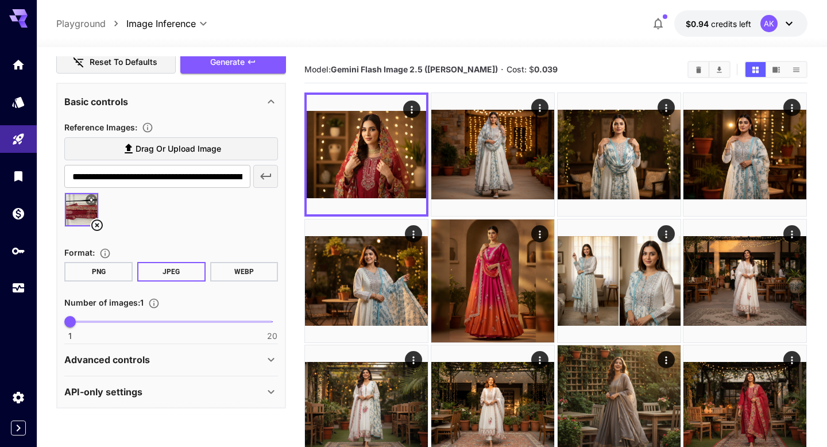
drag, startPoint x: 68, startPoint y: 214, endPoint x: 152, endPoint y: 440, distance: 240.9
click at [152, 440] on main "**********" at bounding box center [431, 393] width 751 height 675
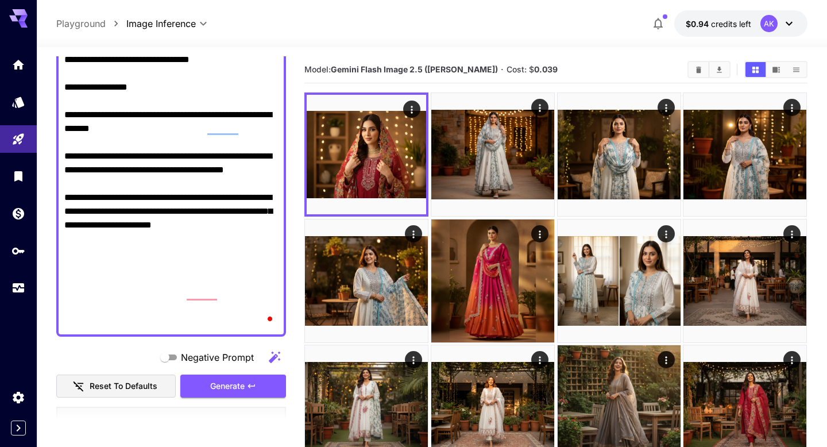
scroll to position [1062, 0]
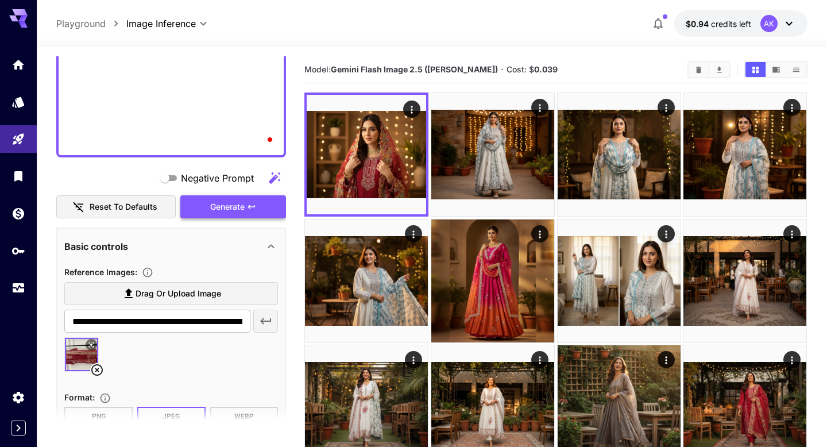
type textarea "**********"
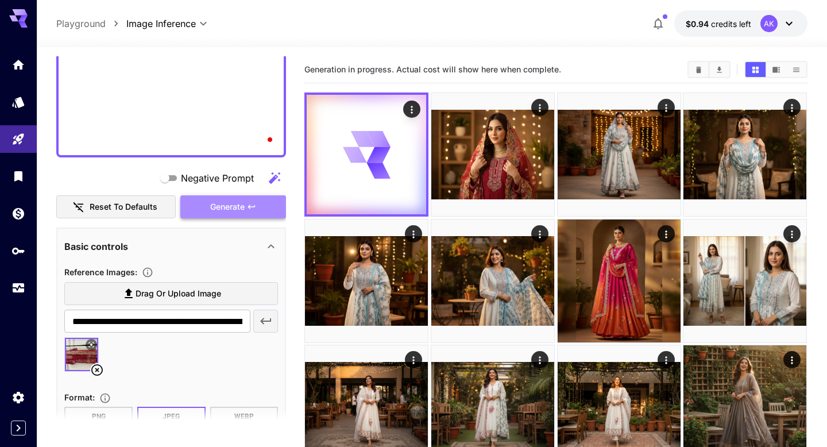
click at [241, 206] on span "Generate" at bounding box center [227, 207] width 34 height 14
